Goal: Task Accomplishment & Management: Use online tool/utility

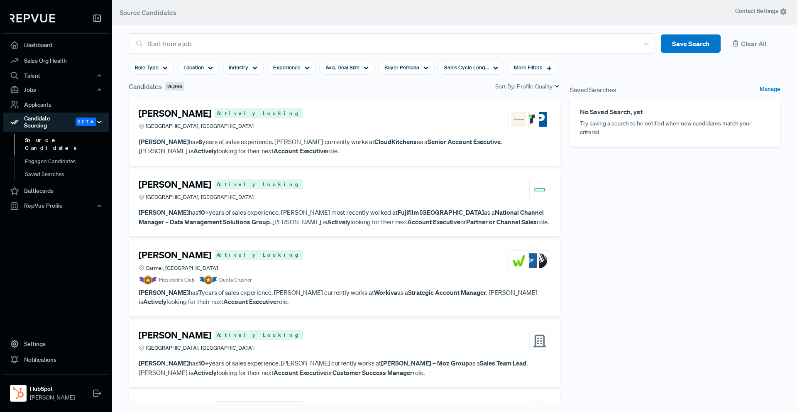
click at [72, 119] on div "Candidate Sourcing Beta" at bounding box center [55, 121] width 105 height 19
click at [60, 135] on link "Source Candidates" at bounding box center [67, 144] width 105 height 21
click at [204, 71] on div "Location" at bounding box center [198, 68] width 42 height 14
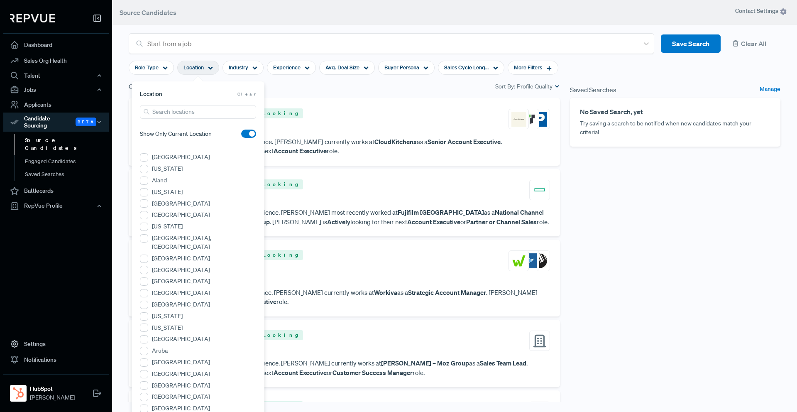
click at [192, 114] on input "search" at bounding box center [198, 112] width 116 height 14
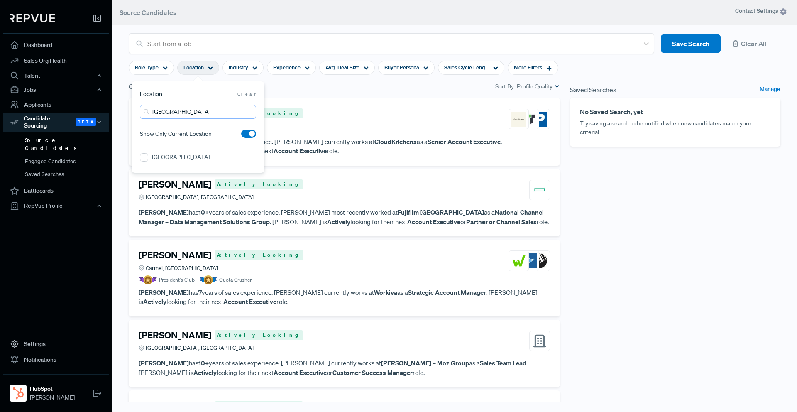
type input "[GEOGRAPHIC_DATA]"
click at [178, 151] on section "Location Clear [GEOGRAPHIC_DATA] Show Only Current Location [GEOGRAPHIC_DATA] A…" at bounding box center [198, 127] width 116 height 74
click at [176, 158] on label "[GEOGRAPHIC_DATA]" at bounding box center [181, 157] width 58 height 9
click at [148, 158] on Area "[GEOGRAPHIC_DATA]" at bounding box center [144, 157] width 8 height 8
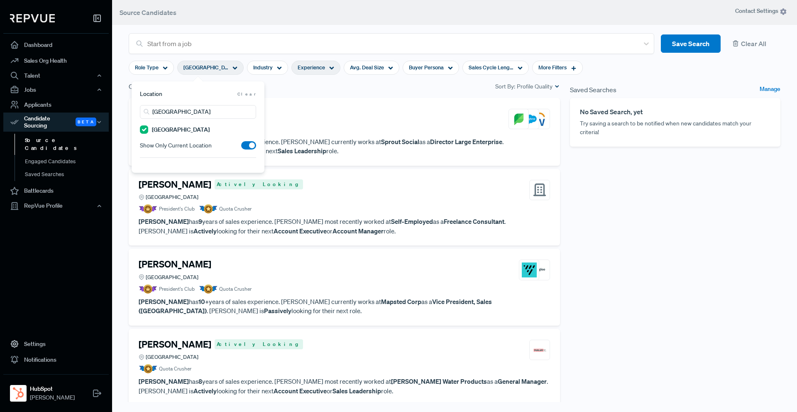
click at [323, 70] on span "Experience" at bounding box center [311, 67] width 27 height 8
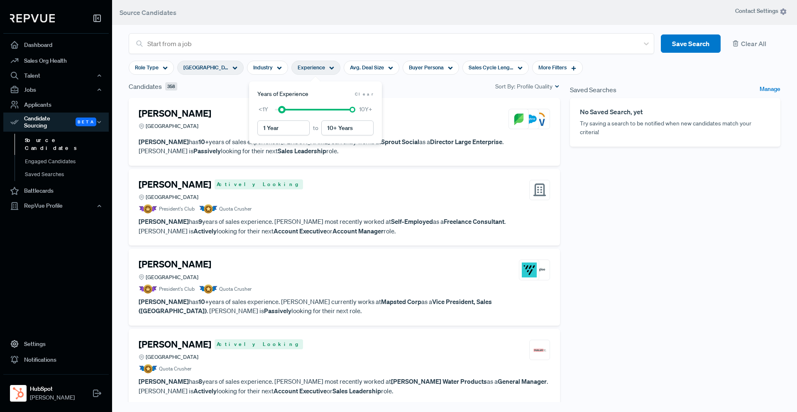
type input "2 Years"
drag, startPoint x: 275, startPoint y: 111, endPoint x: 286, endPoint y: 111, distance: 11.2
click at [286, 111] on div at bounding box center [314, 110] width 78 height 6
type input "6 Years"
drag, startPoint x: 352, startPoint y: 110, endPoint x: 318, endPoint y: 114, distance: 34.2
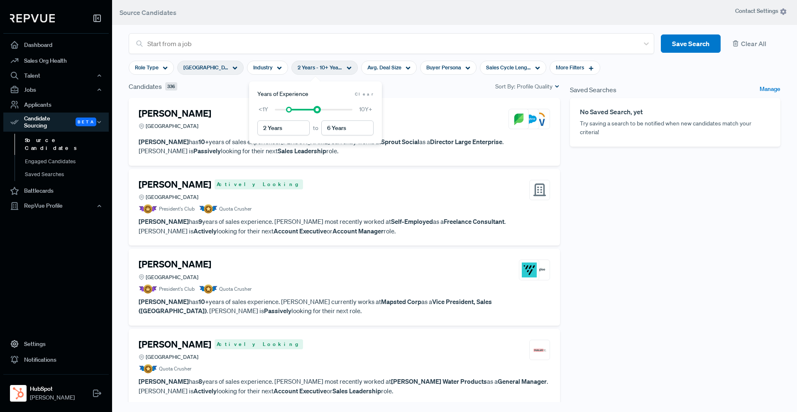
click at [318, 114] on div "2 Years to 6 Years <1Y 10Y+" at bounding box center [315, 120] width 116 height 30
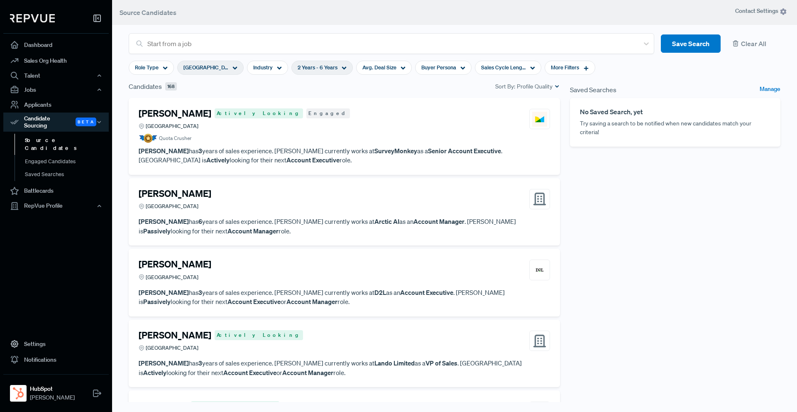
click at [439, 89] on div "Candidates 168 Sort By: Profile Quality" at bounding box center [344, 86] width 431 height 10
click at [479, 119] on div "[PERSON_NAME] Actively Looking Engaged [GEOGRAPHIC_DATA] Area" at bounding box center [344, 119] width 411 height 22
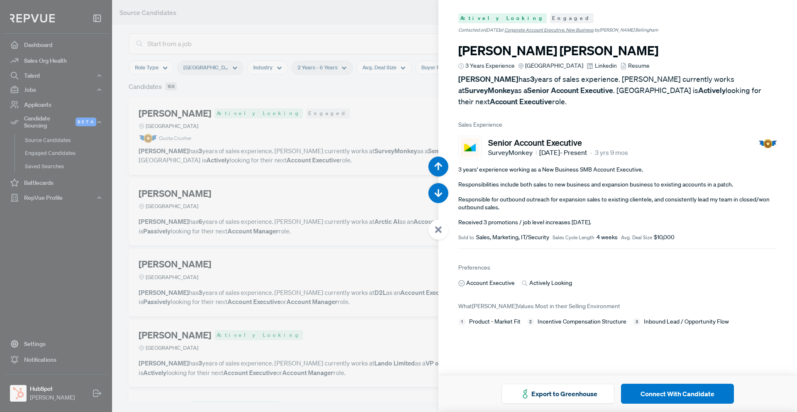
click at [347, 98] on div at bounding box center [398, 206] width 797 height 412
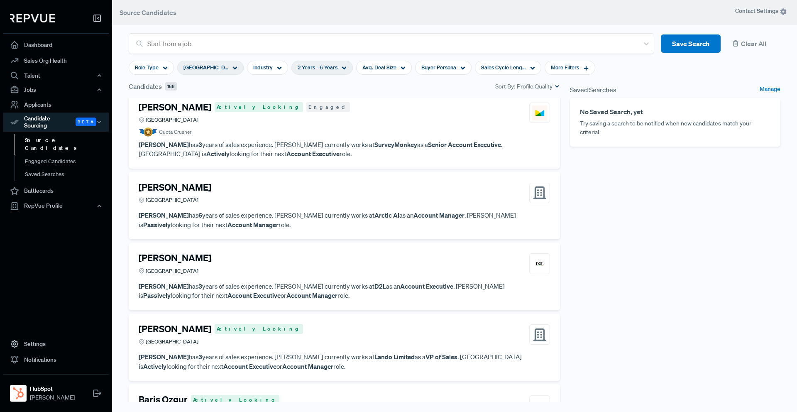
scroll to position [9, 0]
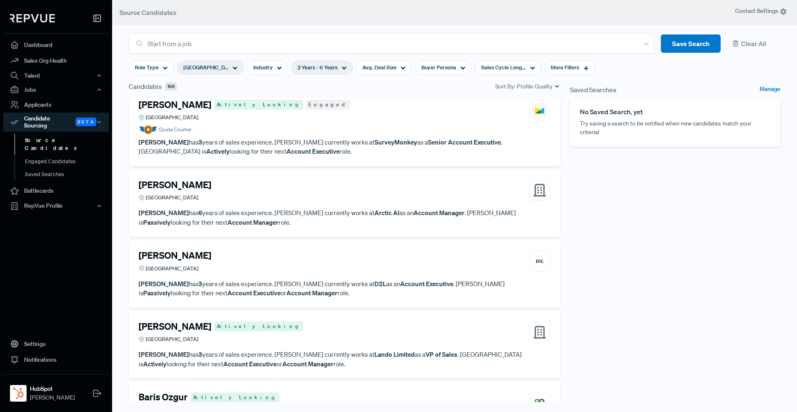
click at [348, 197] on div "[PERSON_NAME] [GEOGRAPHIC_DATA]" at bounding box center [344, 190] width 411 height 22
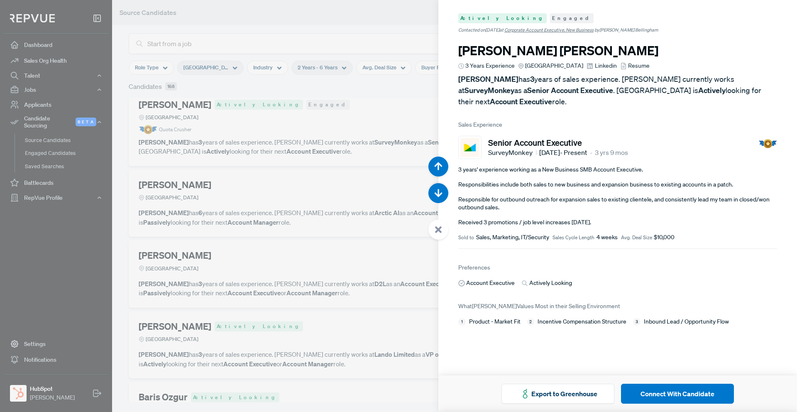
scroll to position [412, 0]
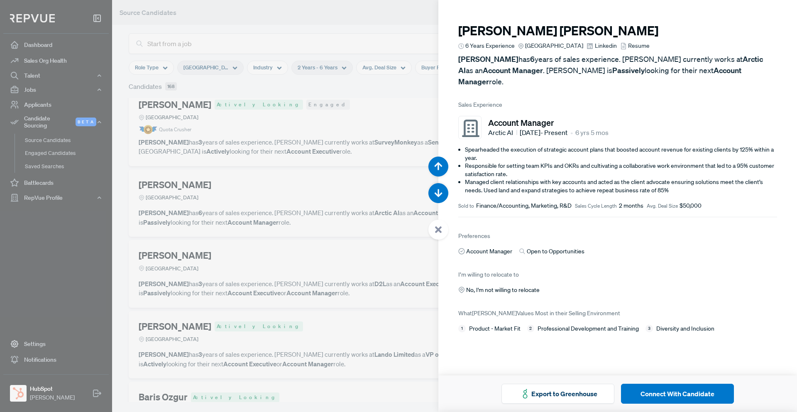
click at [598, 44] on span "Linkedin" at bounding box center [606, 46] width 22 height 9
click at [440, 195] on use "button" at bounding box center [439, 193] width 8 height 8
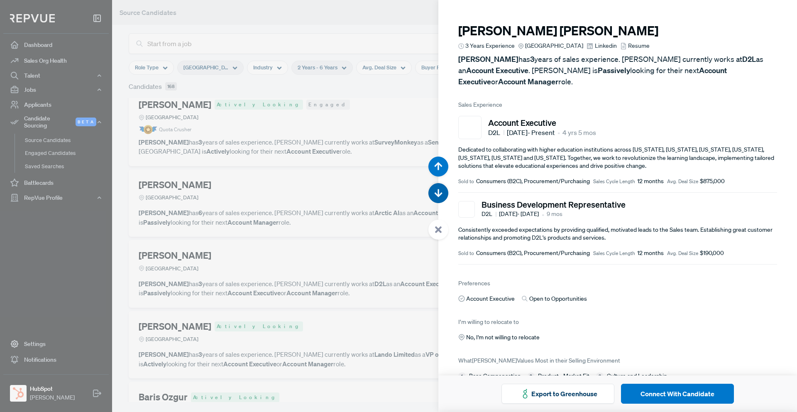
click at [440, 195] on use "button" at bounding box center [439, 193] width 8 height 8
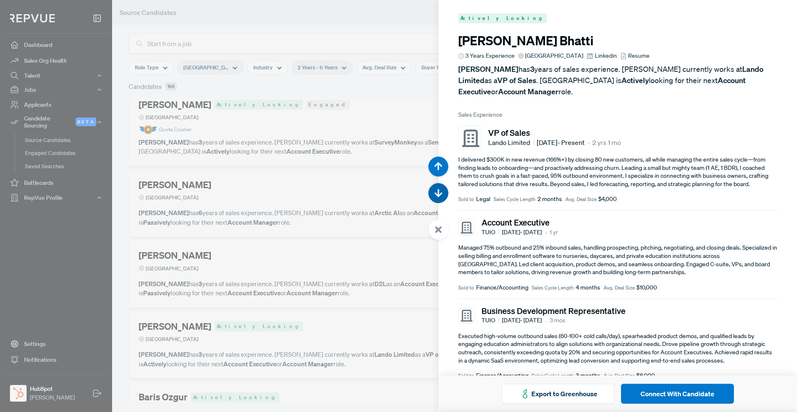
click at [440, 195] on use "button" at bounding box center [439, 193] width 8 height 8
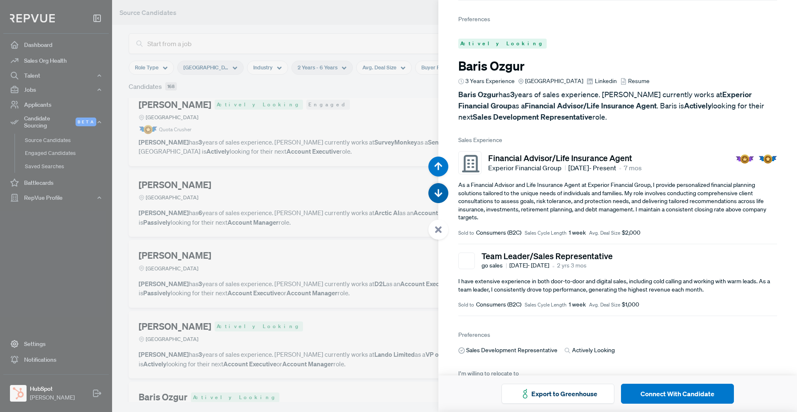
scroll to position [1647, 0]
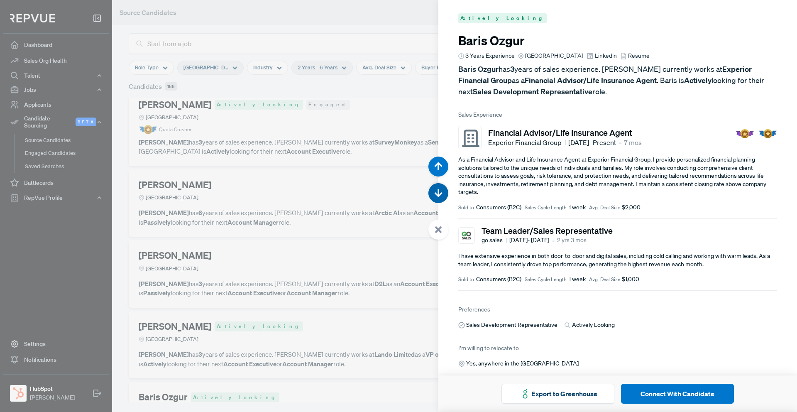
click at [440, 195] on use "button" at bounding box center [439, 193] width 8 height 8
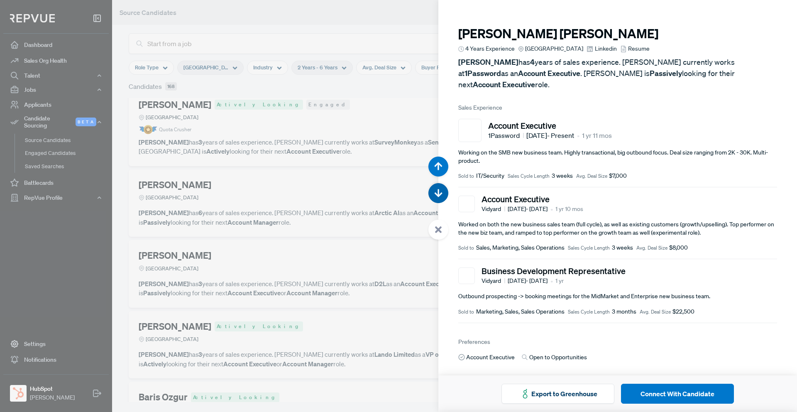
scroll to position [2059, 0]
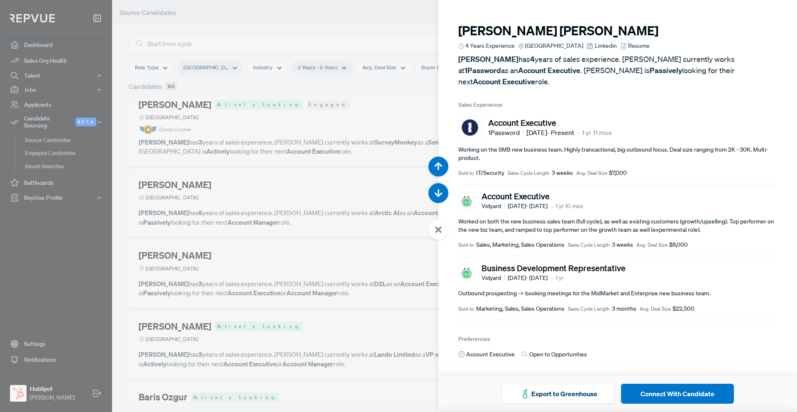
click at [599, 45] on span "Linkedin" at bounding box center [606, 46] width 22 height 9
click at [439, 194] on use "button" at bounding box center [439, 193] width 8 height 8
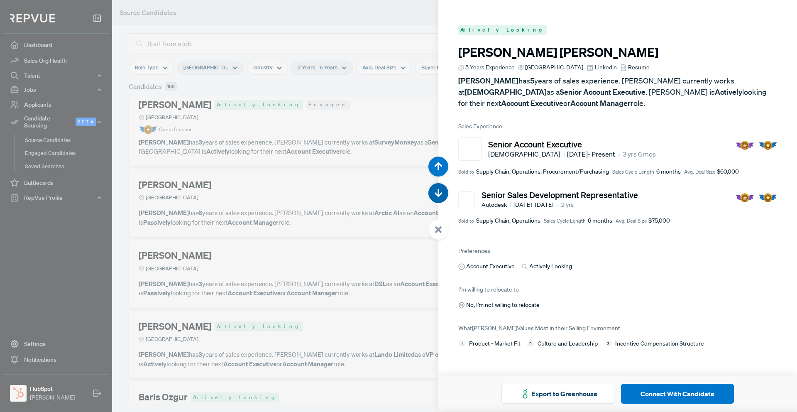
scroll to position [2470, 0]
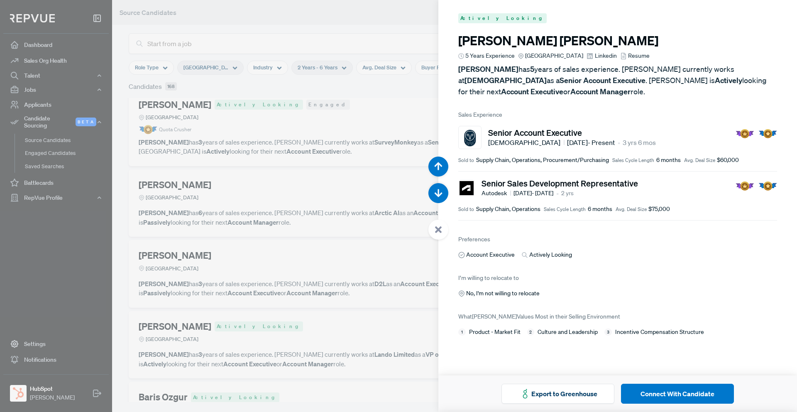
click at [598, 60] on article "[PERSON_NAME] 5 Years Experience Greater [GEOGRAPHIC_DATA] Area Linkedin Resume…" at bounding box center [617, 65] width 319 height 64
click at [598, 59] on span "Linkedin" at bounding box center [606, 55] width 22 height 9
click at [440, 197] on icon "button" at bounding box center [438, 193] width 8 height 8
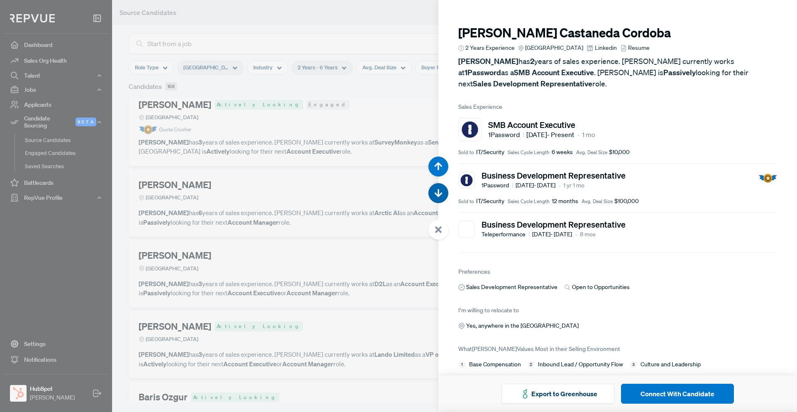
scroll to position [2882, 0]
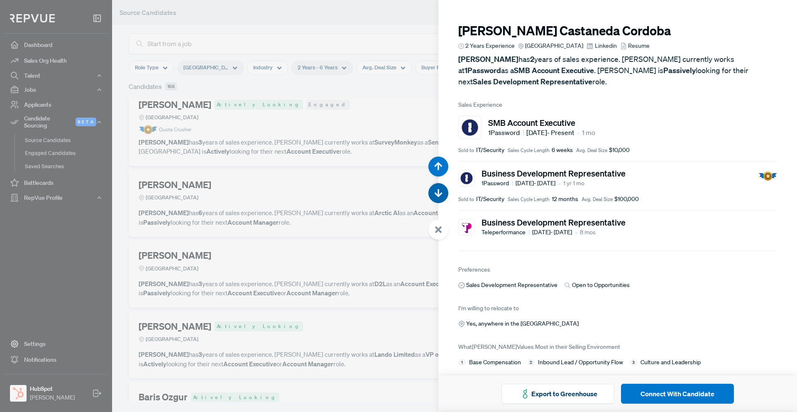
click at [441, 198] on button "button" at bounding box center [438, 193] width 20 height 20
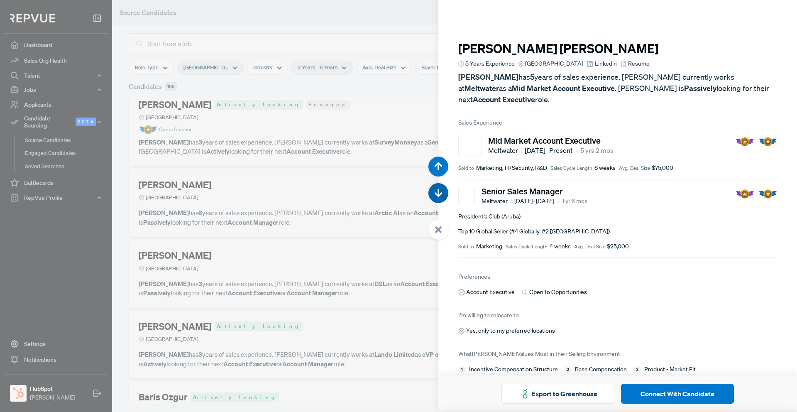
scroll to position [3294, 0]
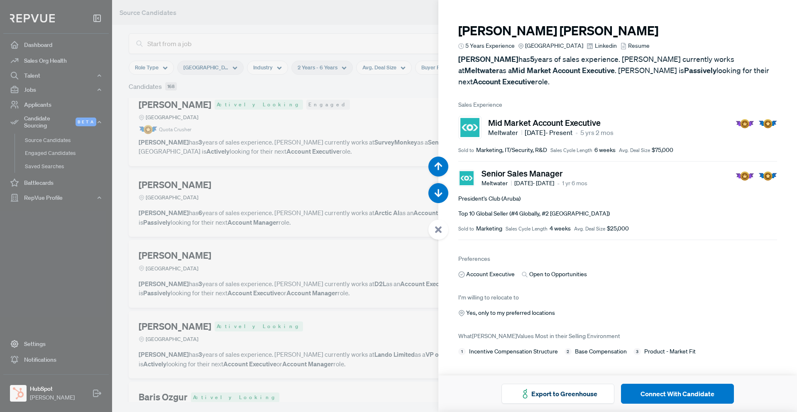
click at [598, 47] on span "Linkedin" at bounding box center [606, 46] width 22 height 9
click at [442, 196] on button "button" at bounding box center [438, 193] width 20 height 20
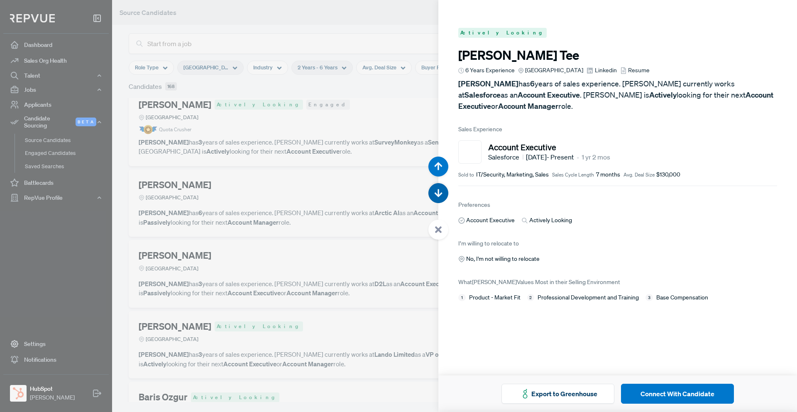
scroll to position [3705, 0]
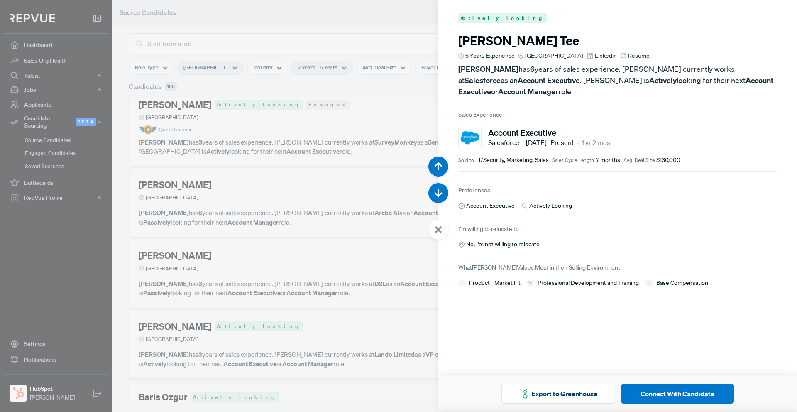
click at [603, 54] on span "Linkedin" at bounding box center [606, 55] width 22 height 9
drag, startPoint x: 518, startPoint y: 42, endPoint x: 456, endPoint y: 42, distance: 61.8
click at [456, 42] on article "Actively Looking [PERSON_NAME] 6 Years Experience Greater [GEOGRAPHIC_DATA] Are…" at bounding box center [617, 150] width 359 height 300
copy h3 "[PERSON_NAME]"
click at [433, 195] on button "button" at bounding box center [438, 193] width 20 height 20
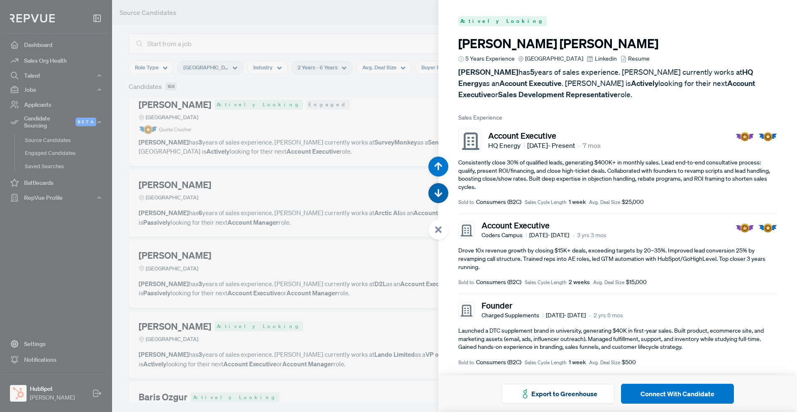
scroll to position [4117, 0]
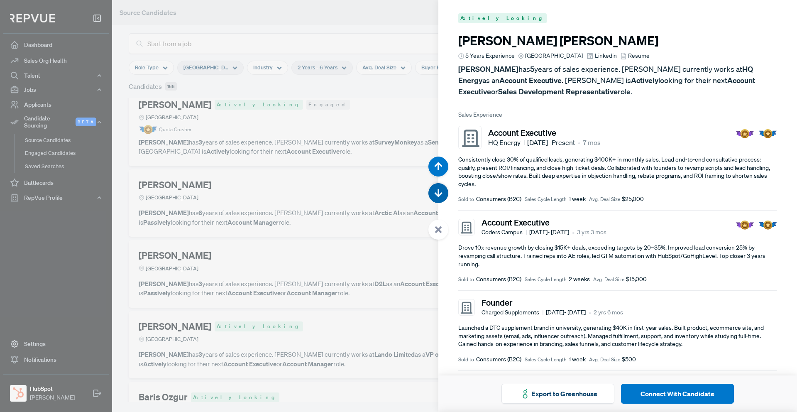
click at [437, 196] on icon "button" at bounding box center [438, 193] width 8 height 8
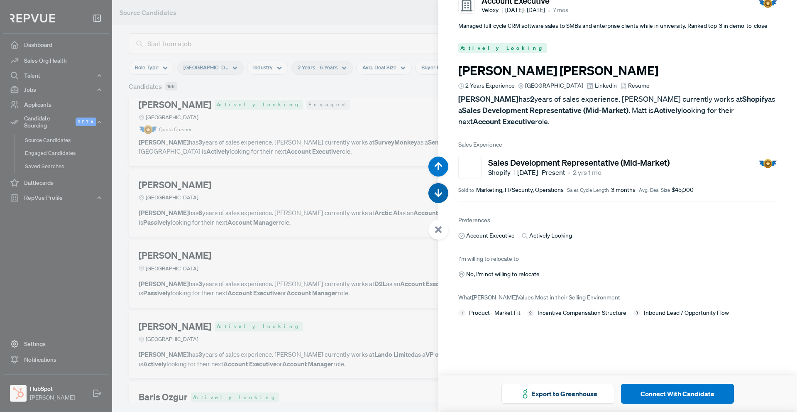
scroll to position [4529, 0]
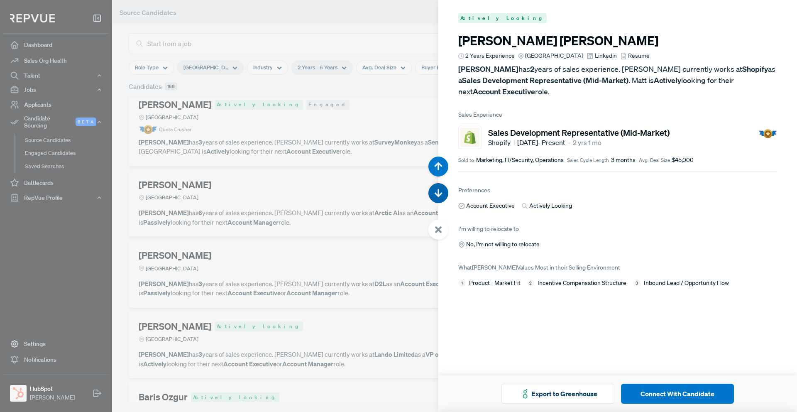
click at [440, 194] on use "button" at bounding box center [439, 193] width 8 height 8
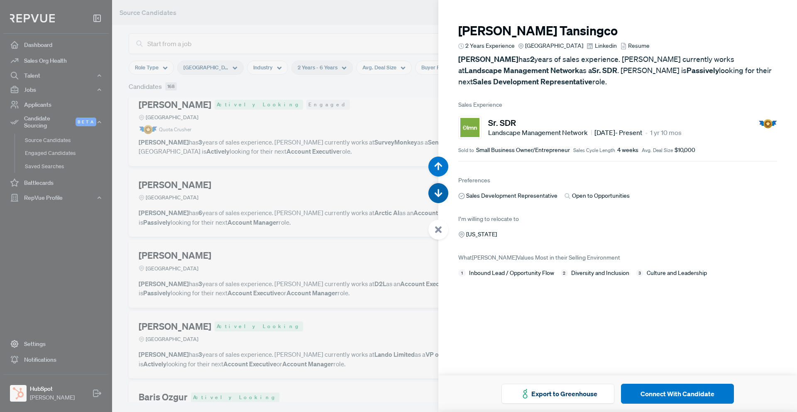
click at [440, 194] on use "button" at bounding box center [439, 193] width 8 height 8
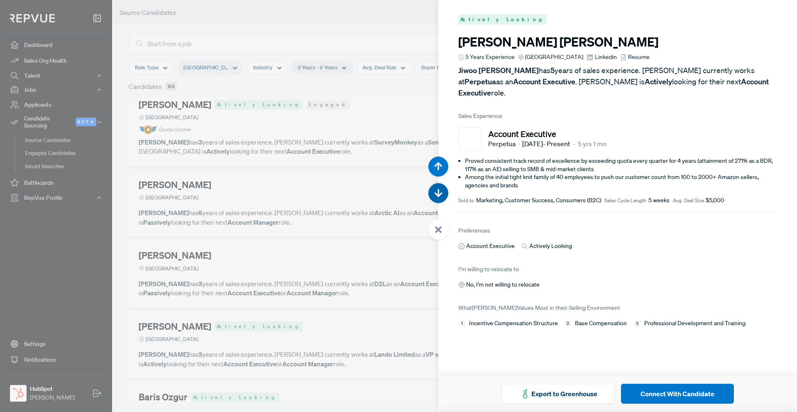
scroll to position [5352, 0]
click at [597, 57] on span "Linkedin" at bounding box center [606, 55] width 22 height 9
click at [438, 191] on use "button" at bounding box center [439, 193] width 8 height 8
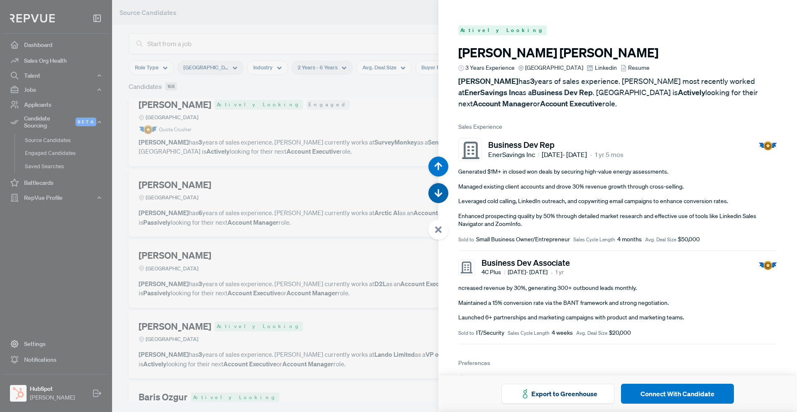
scroll to position [5764, 0]
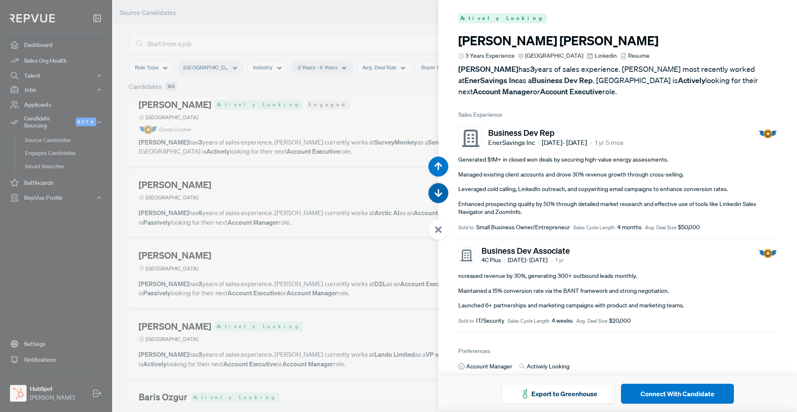
click at [438, 193] on use "button" at bounding box center [439, 193] width 8 height 8
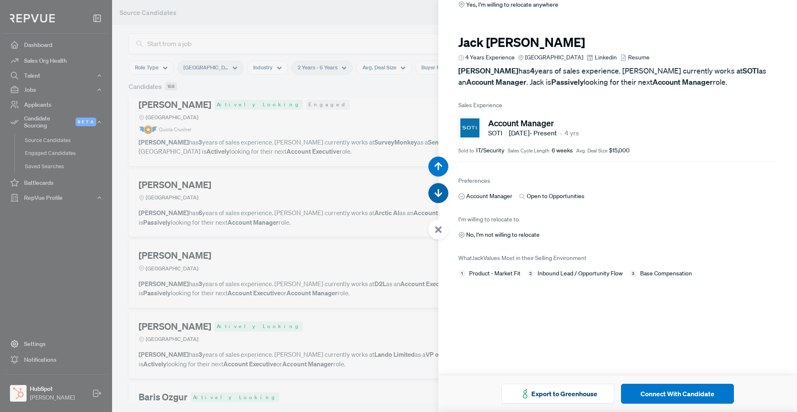
scroll to position [6176, 0]
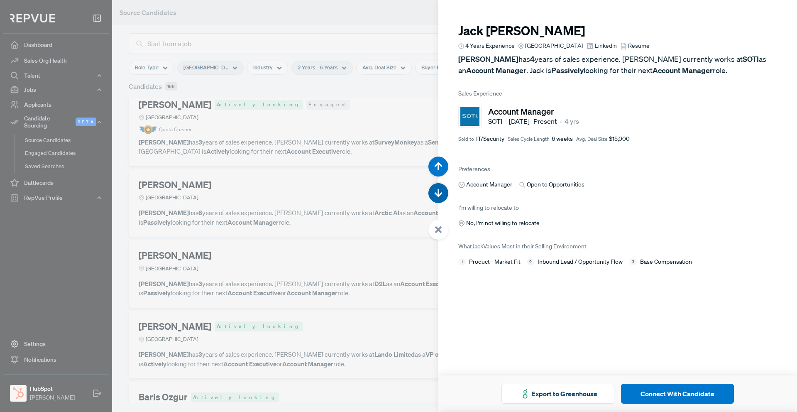
click at [438, 193] on use "button" at bounding box center [439, 193] width 8 height 8
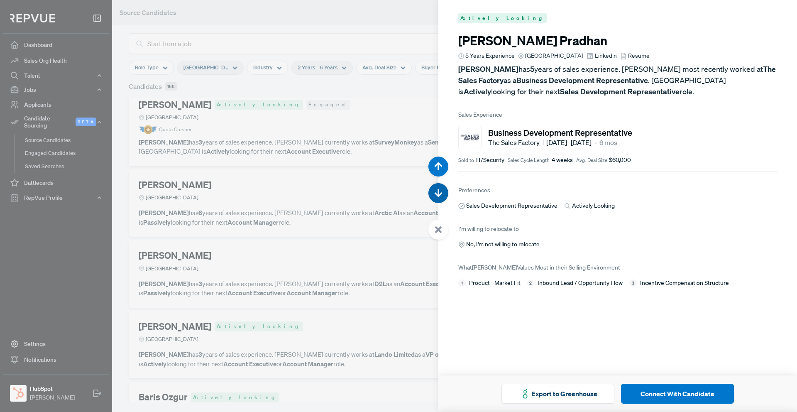
click at [438, 193] on use "button" at bounding box center [439, 193] width 8 height 8
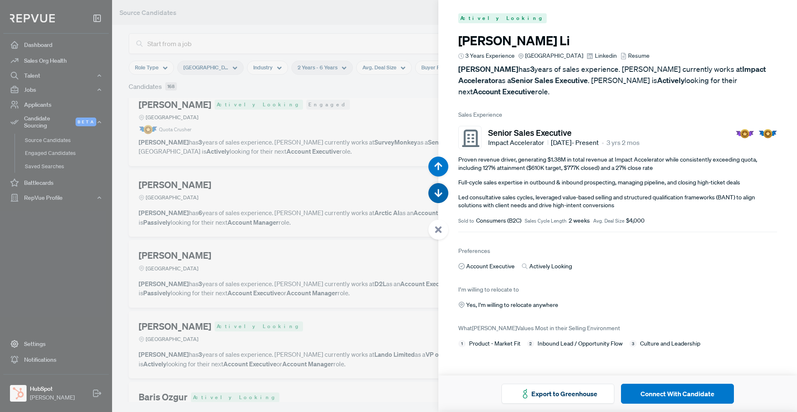
click at [438, 193] on use "button" at bounding box center [439, 193] width 8 height 8
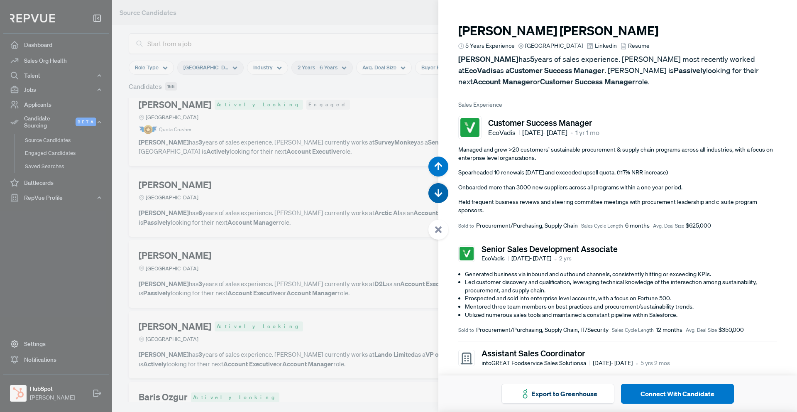
click at [438, 193] on use "button" at bounding box center [439, 193] width 8 height 8
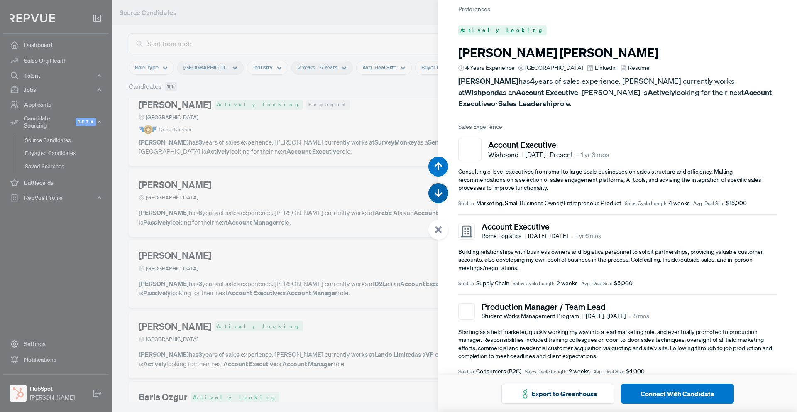
scroll to position [7822, 0]
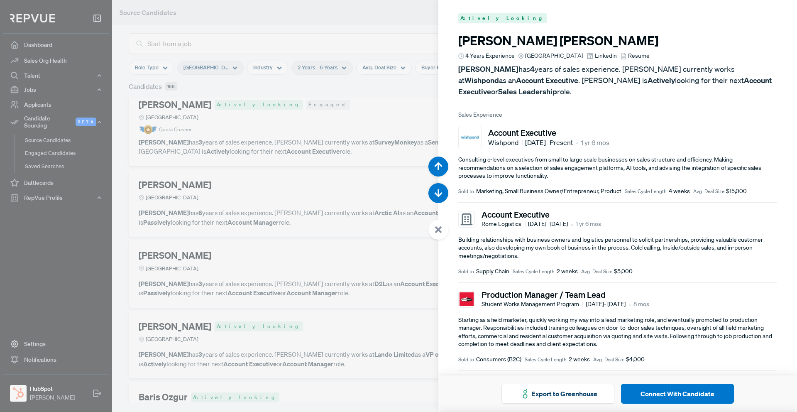
click at [603, 54] on span "Linkedin" at bounding box center [606, 55] width 22 height 9
